Goal: Task Accomplishment & Management: Complete application form

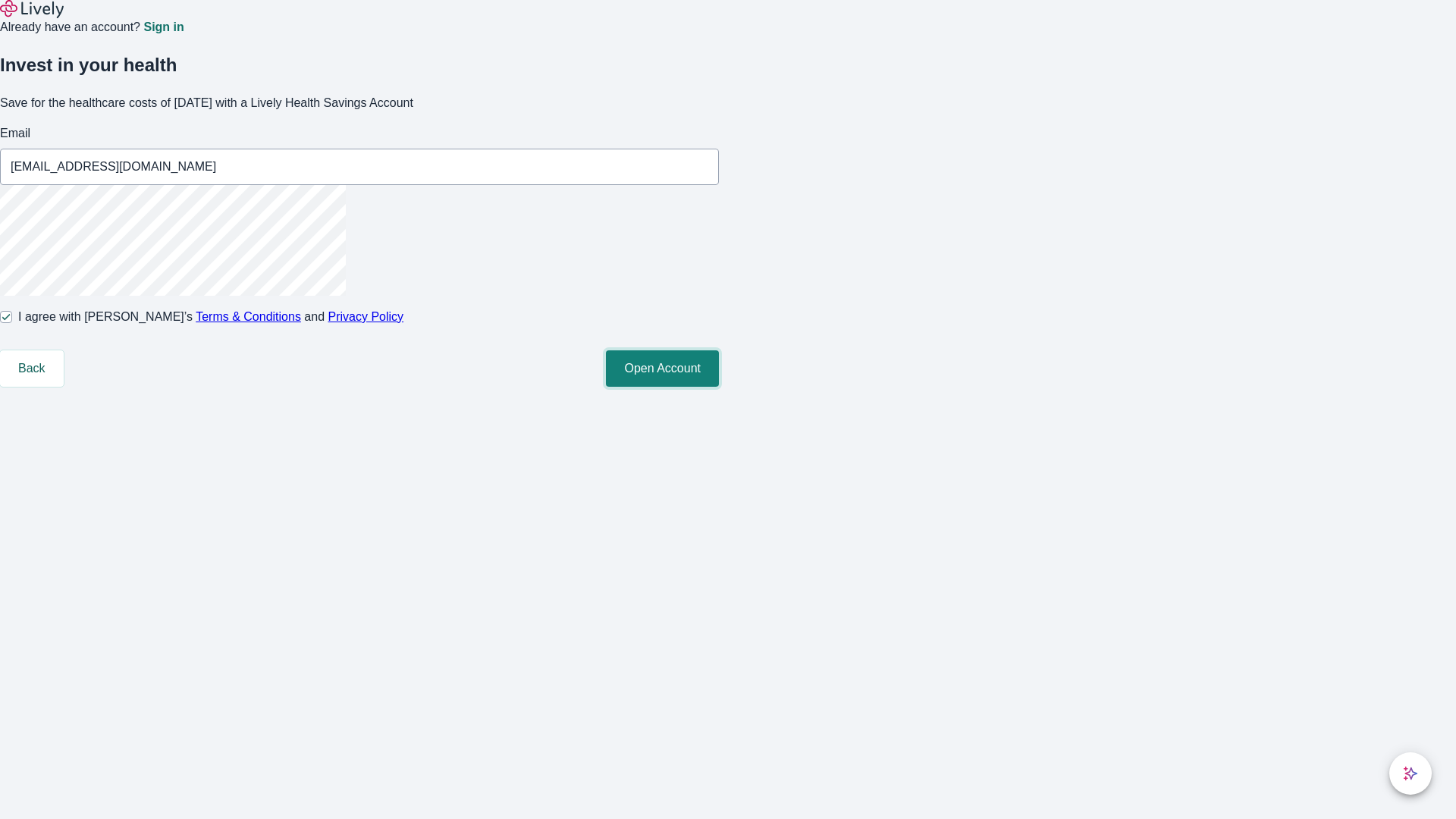
click at [719, 387] on button "Open Account" at bounding box center [662, 368] width 113 height 36
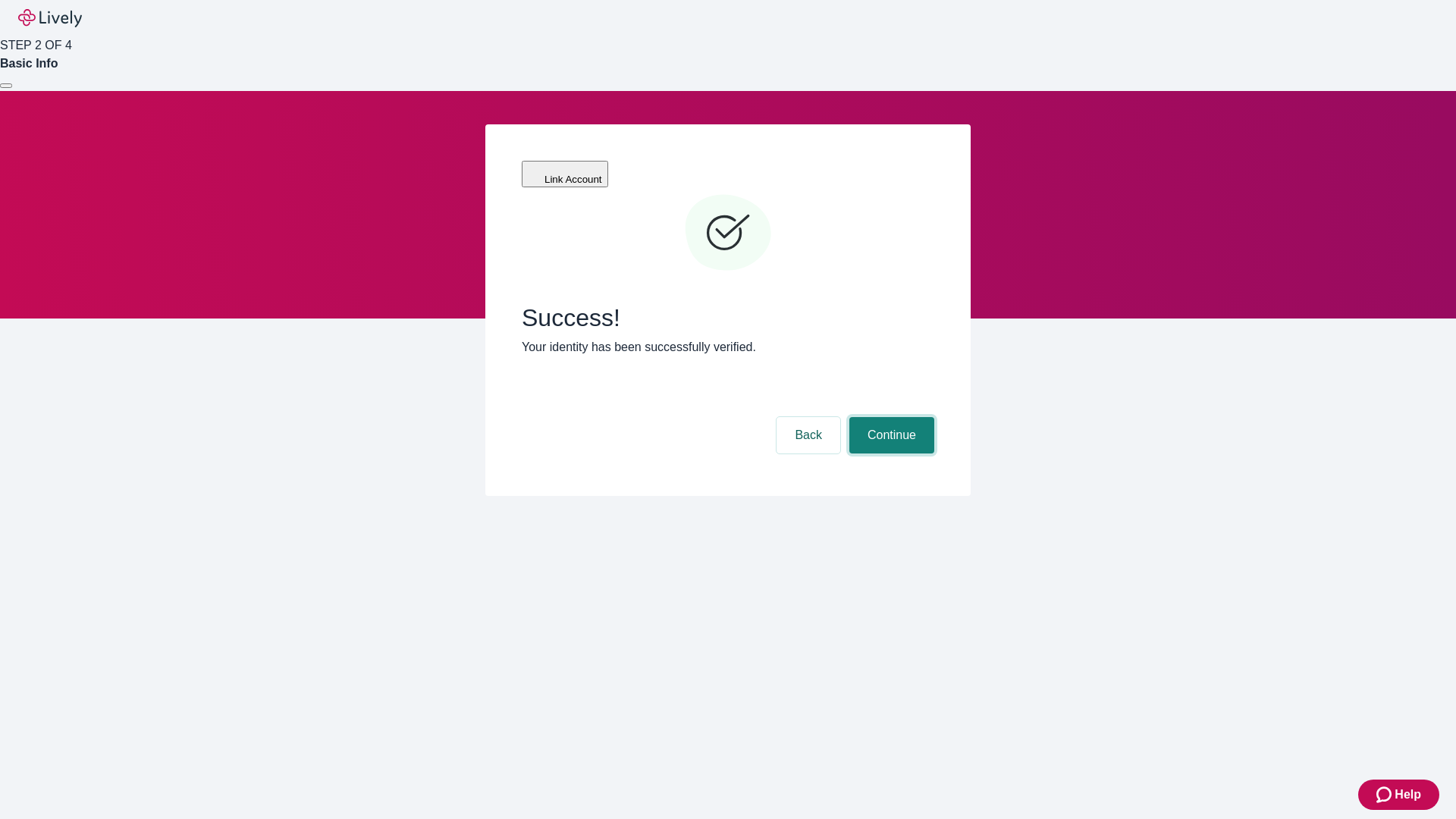
click at [889, 417] on button "Continue" at bounding box center [891, 435] width 85 height 36
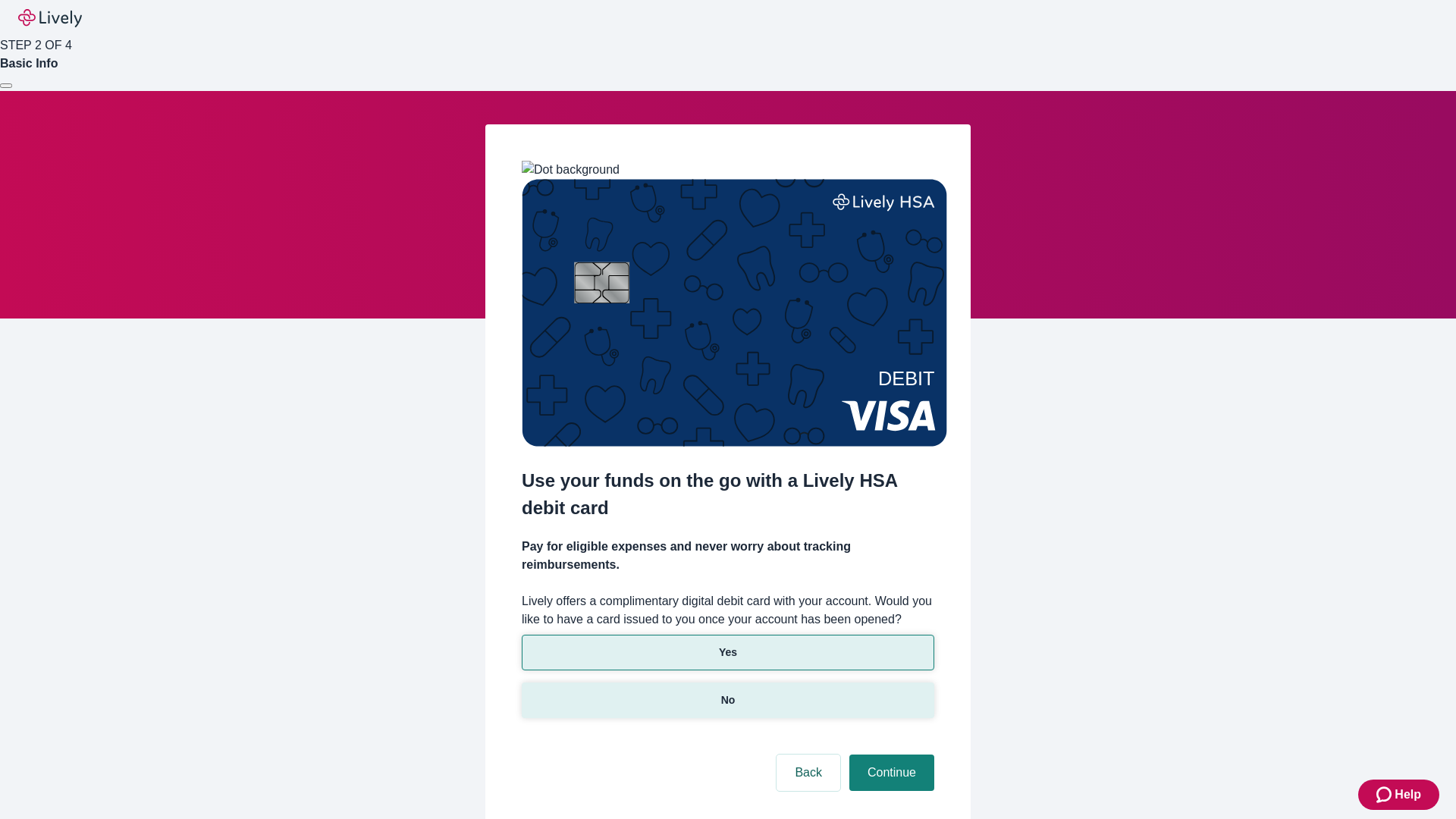
click at [727, 692] on p "No" at bounding box center [729, 700] width 15 height 16
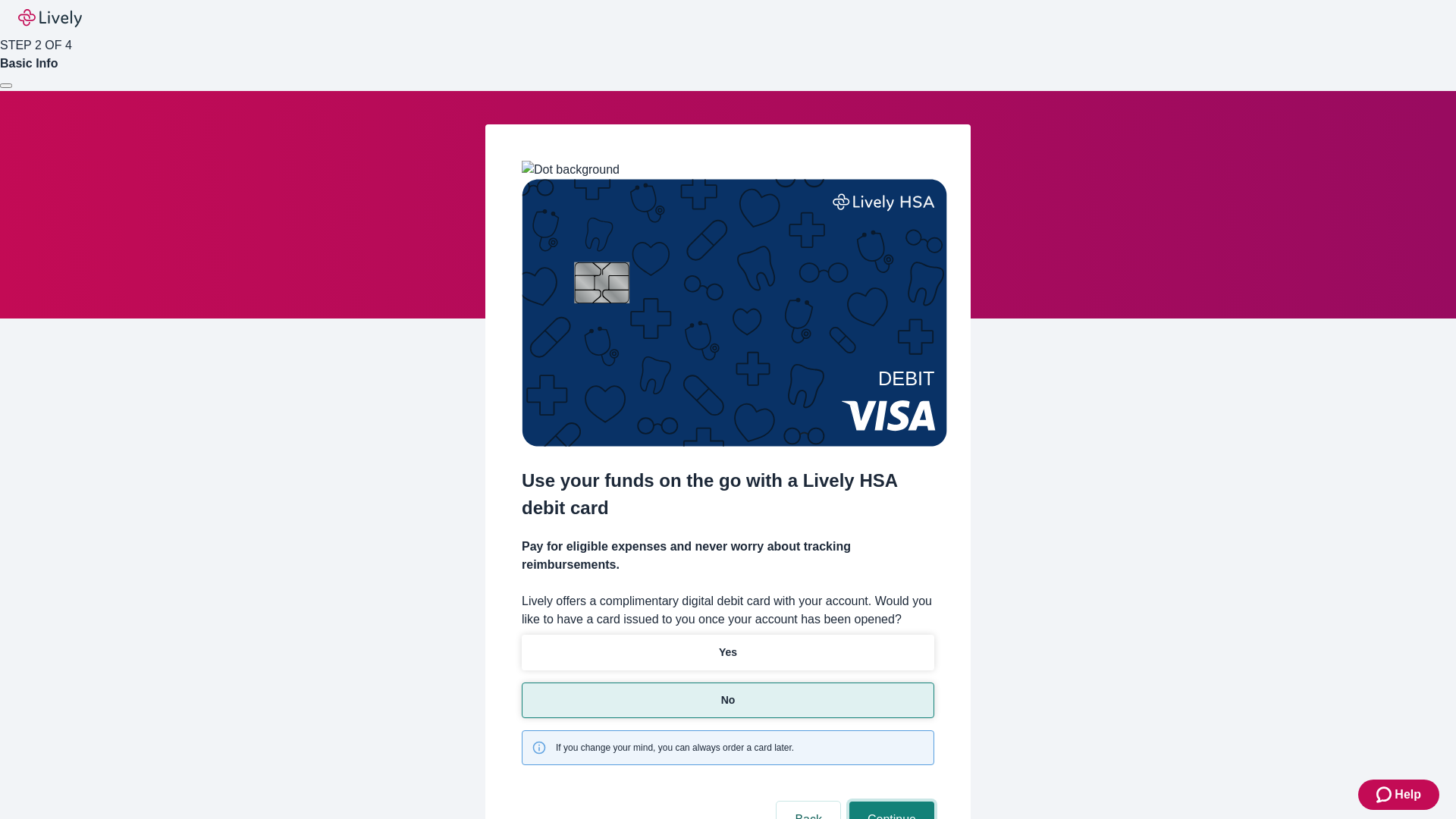
click at [889, 802] on button "Continue" at bounding box center [891, 820] width 85 height 36
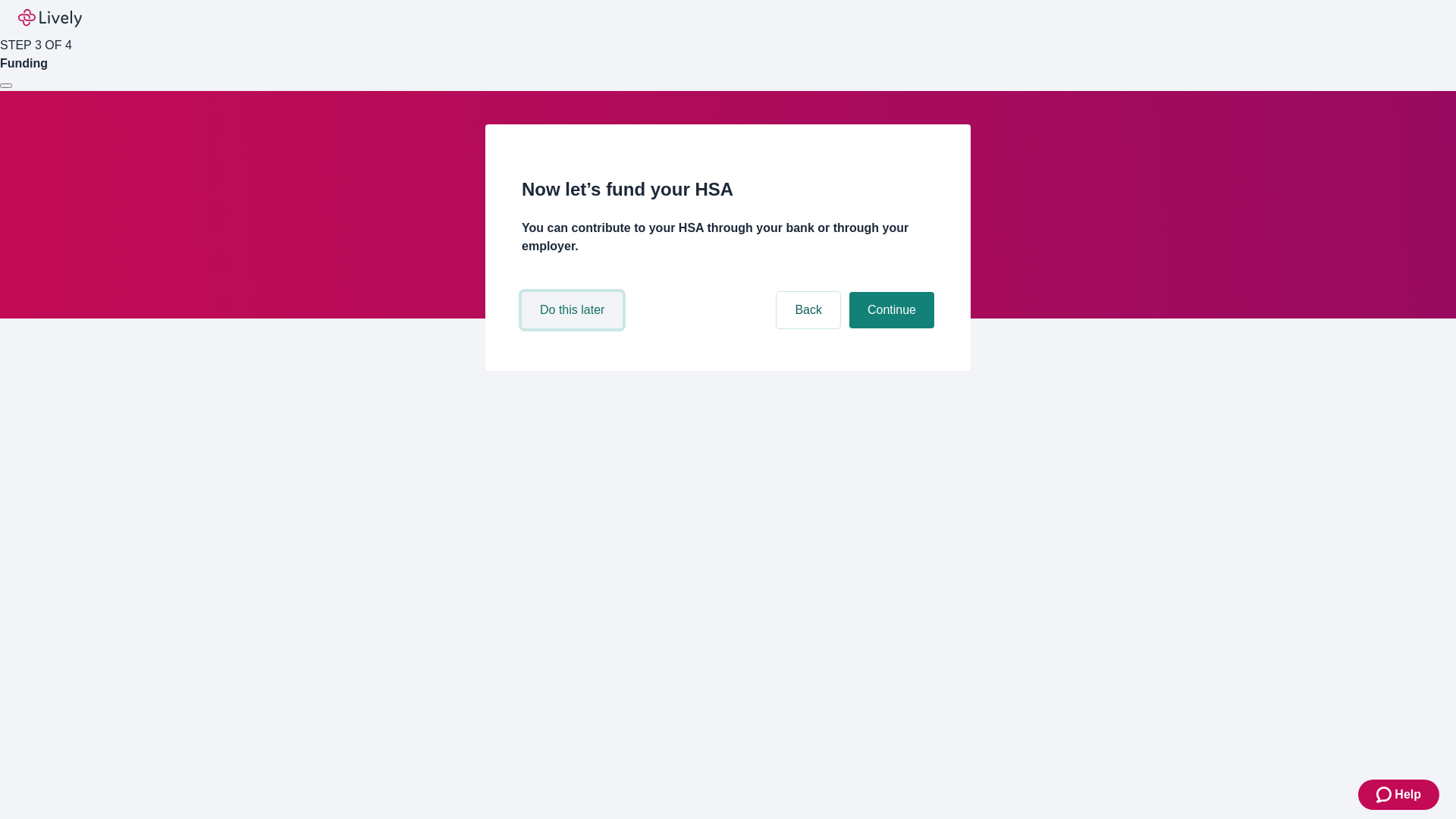
click at [574, 328] on button "Do this later" at bounding box center [572, 310] width 101 height 36
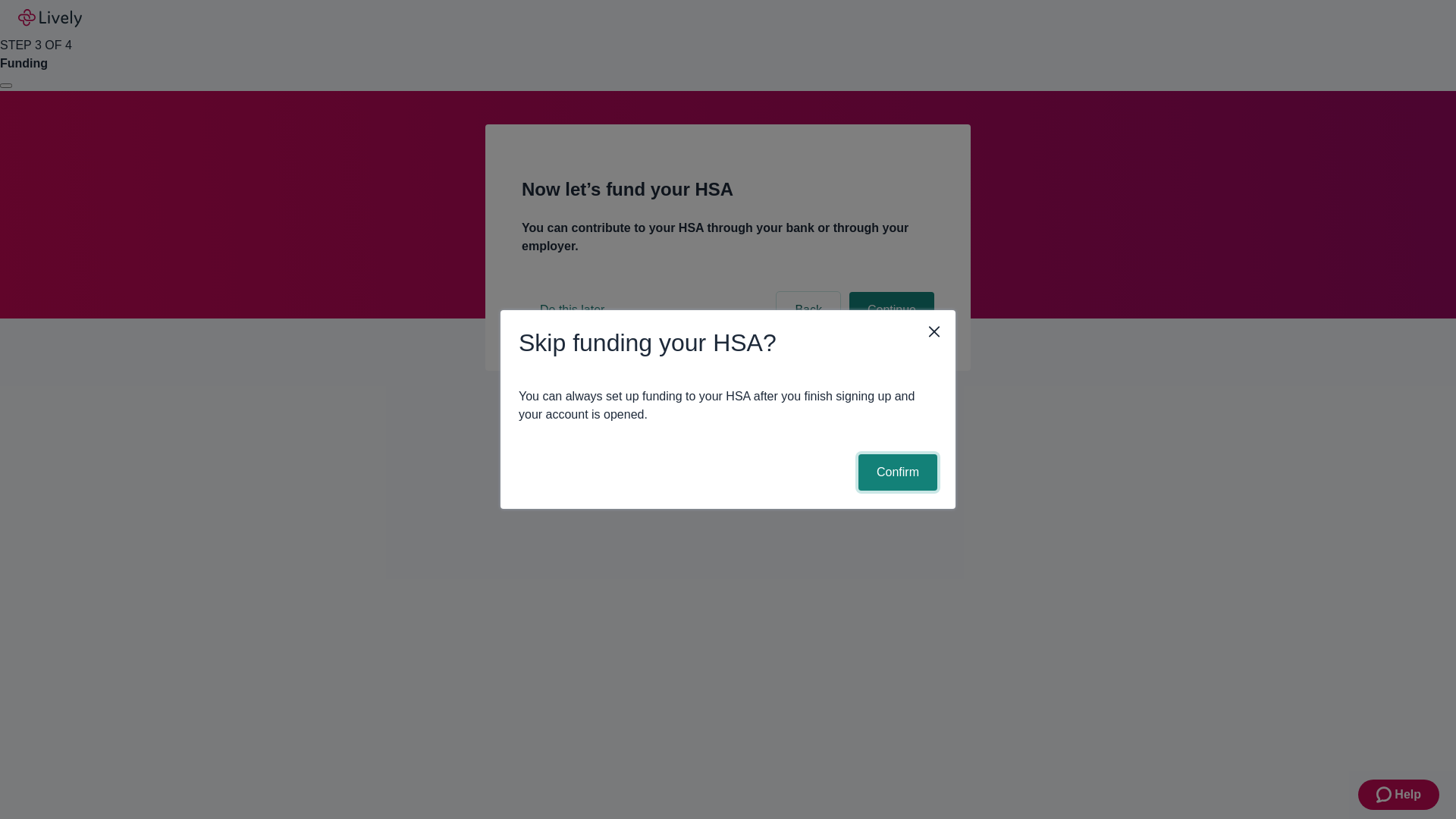
click at [896, 472] on button "Confirm" at bounding box center [898, 472] width 78 height 36
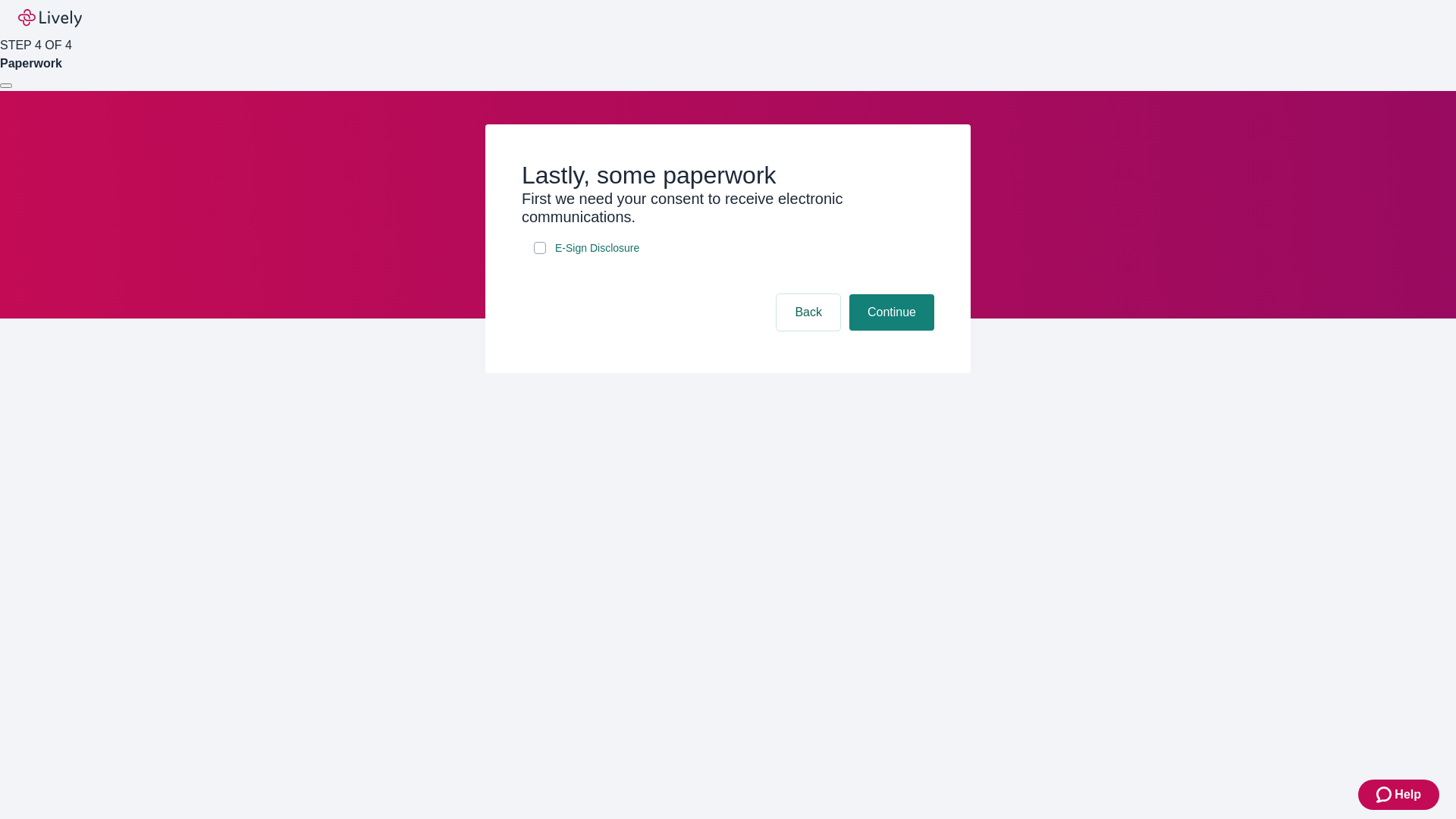
click at [540, 254] on input "E-Sign Disclosure" at bounding box center [539, 247] width 12 height 12
checkbox input "true"
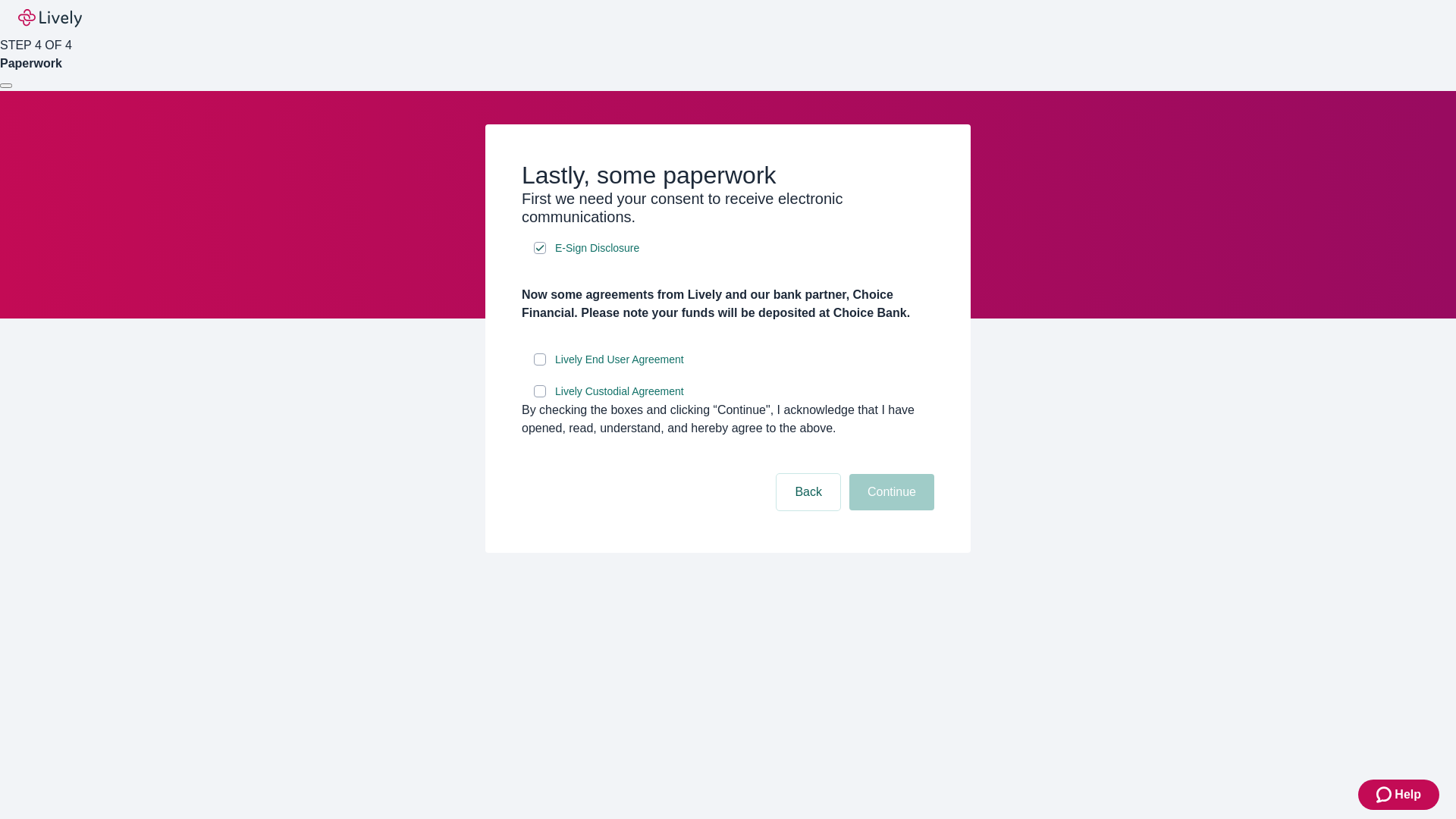
click at [540, 366] on input "Lively End User Agreement" at bounding box center [539, 358] width 12 height 12
checkbox input "true"
click at [540, 398] on input "Lively Custodial Agreement" at bounding box center [539, 390] width 12 height 12
checkbox input "true"
click at [889, 510] on button "Continue" at bounding box center [891, 492] width 85 height 36
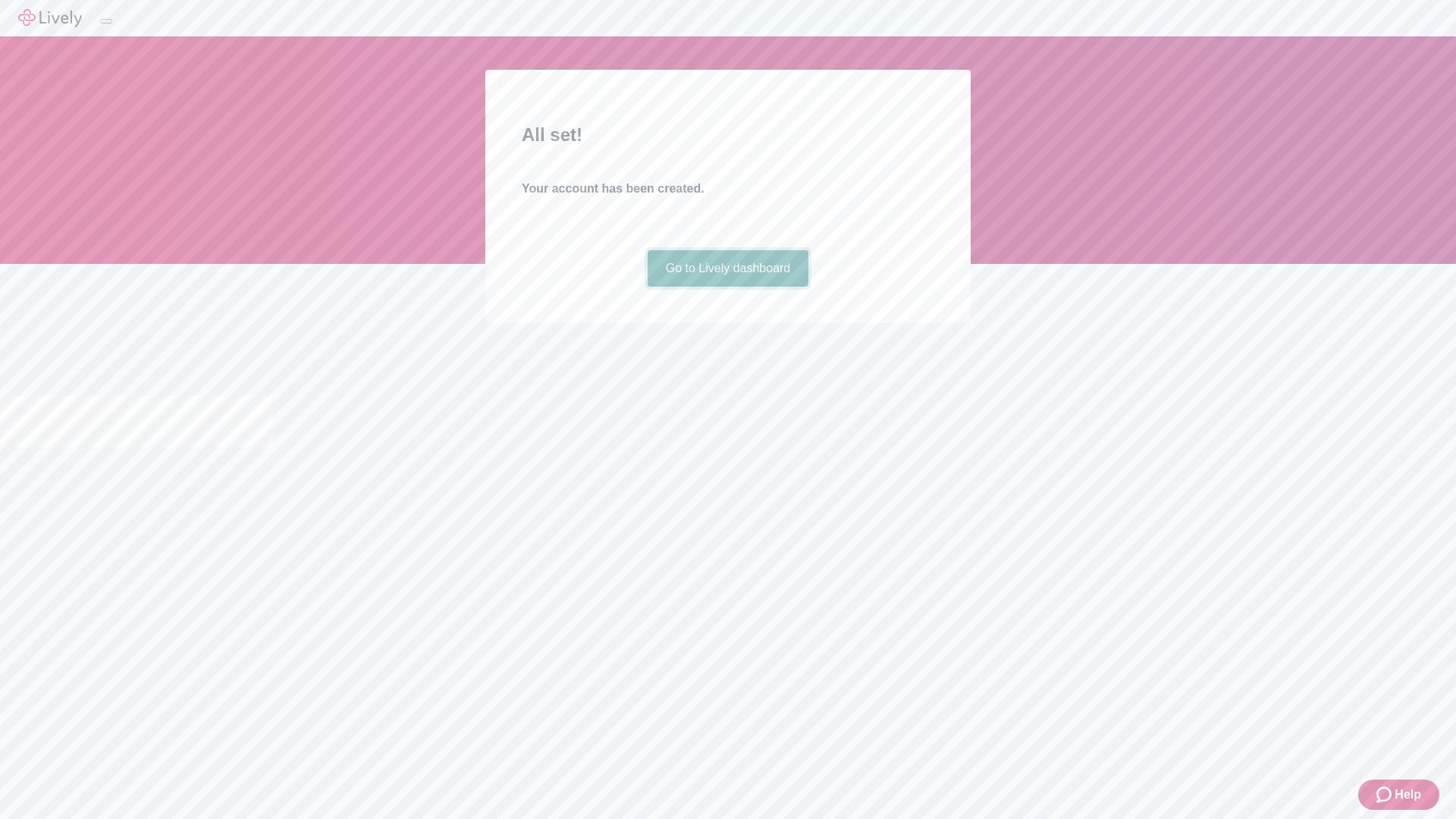
click at [727, 286] on link "Go to Lively dashboard" at bounding box center [728, 268] width 161 height 36
